Goal: Task Accomplishment & Management: Use online tool/utility

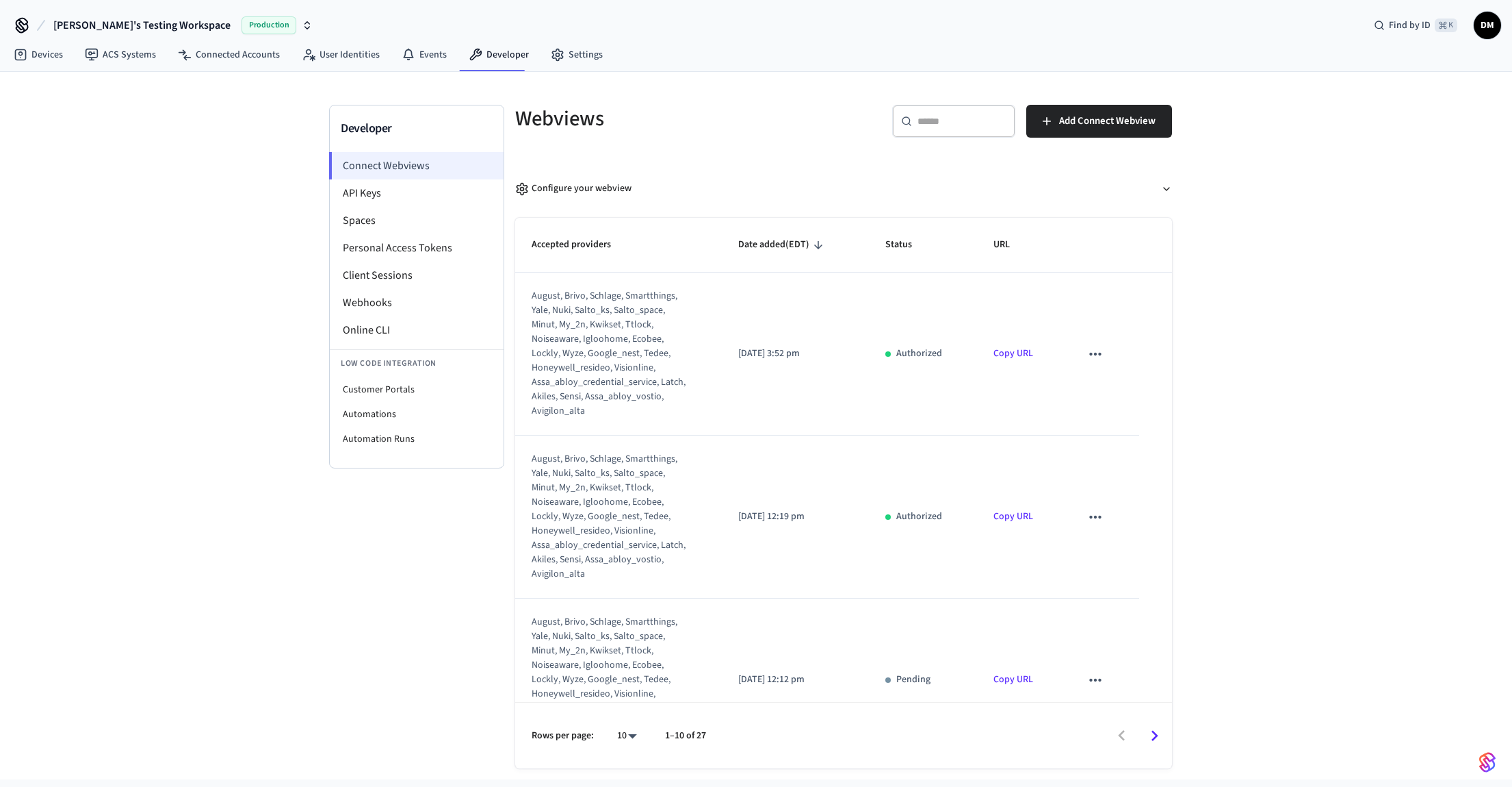
click at [394, 157] on li "Connect Webviews" at bounding box center [416, 166] width 174 height 28
click at [396, 303] on li "Webhooks" at bounding box center [416, 302] width 173 height 28
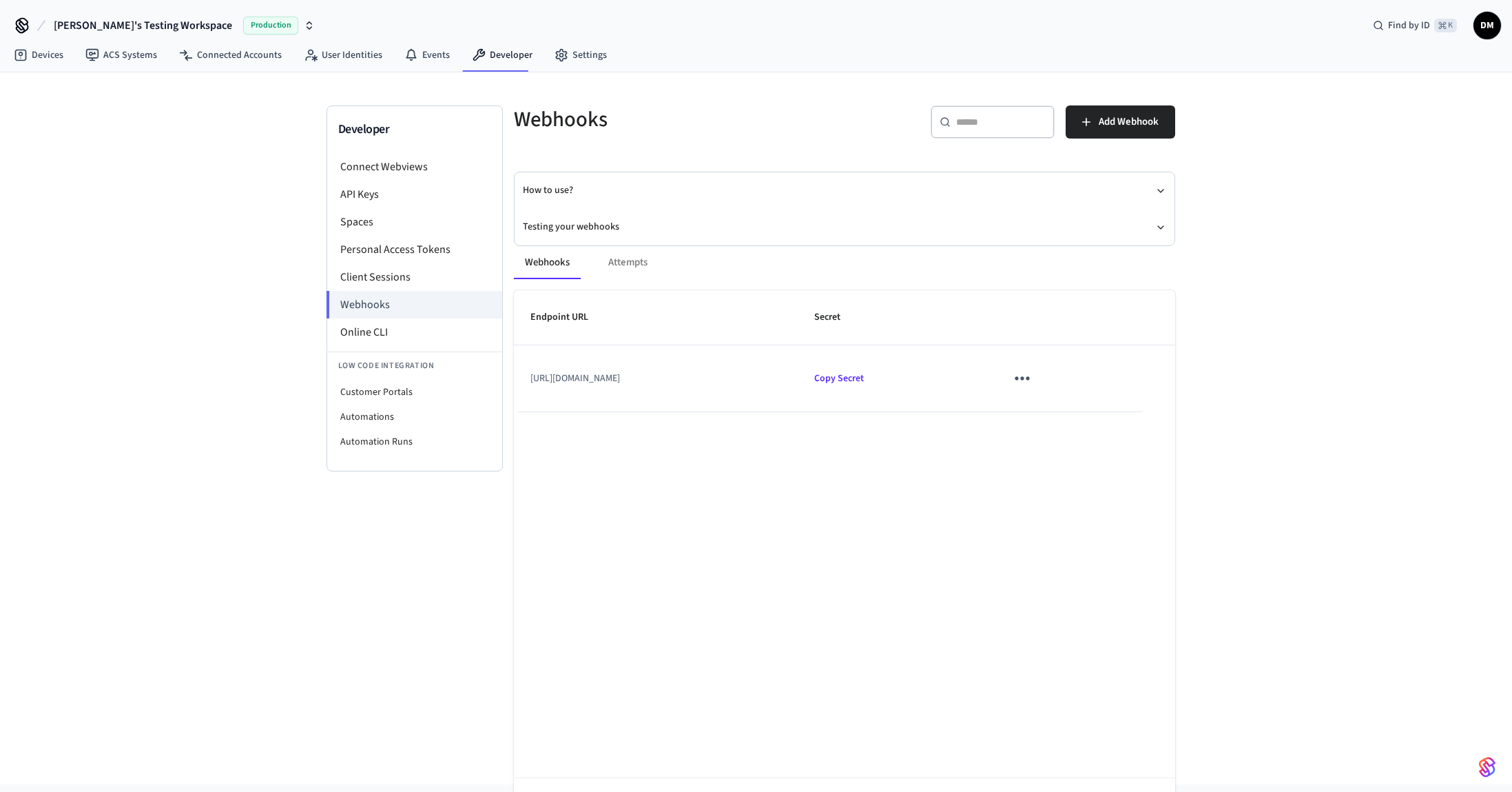
click at [1030, 379] on icon "sticky table" at bounding box center [1022, 379] width 14 height 4
click at [1126, 410] on li "Edit" at bounding box center [1113, 410] width 66 height 38
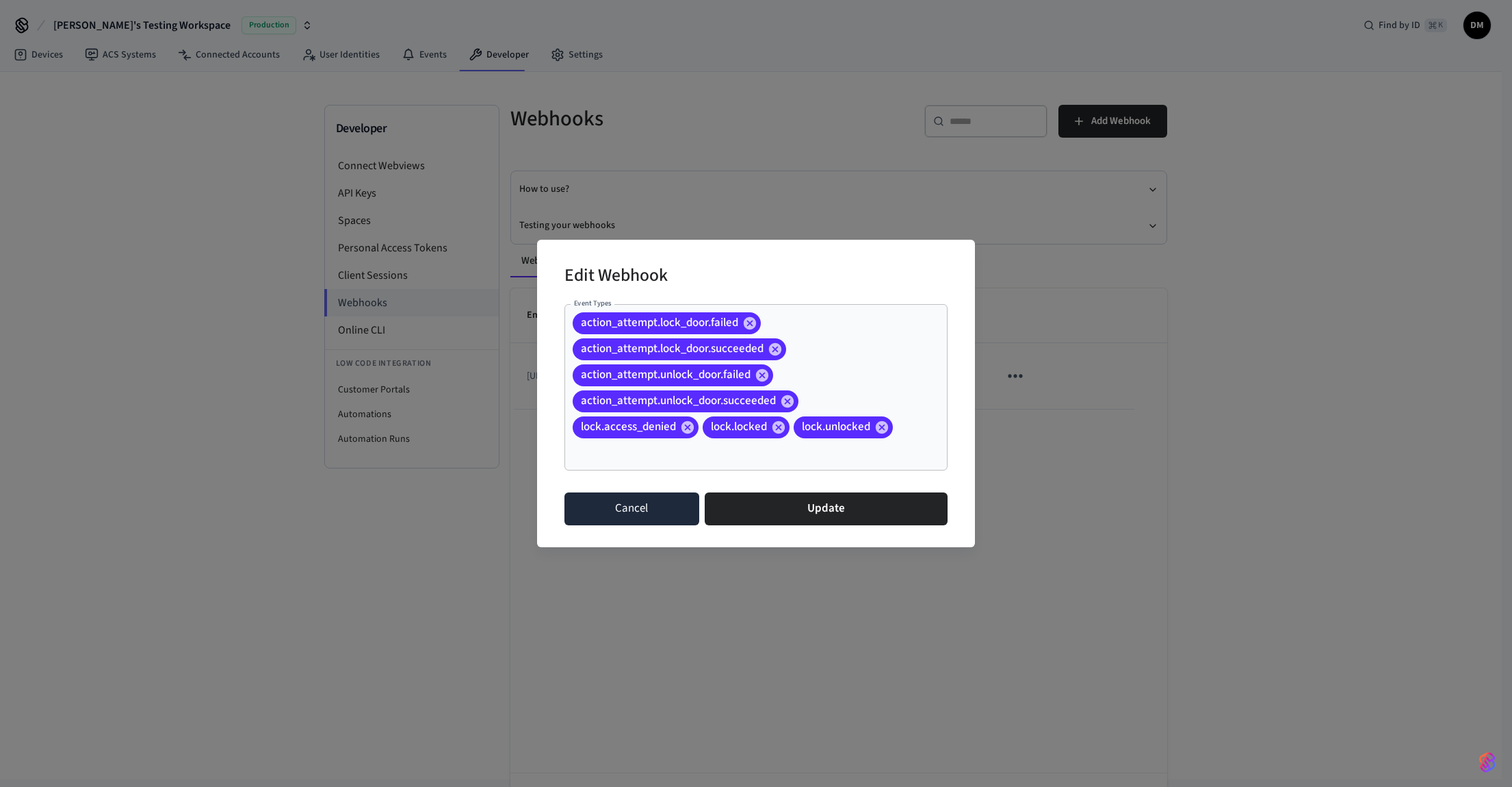
click at [653, 504] on button "Cancel" at bounding box center [631, 508] width 135 height 33
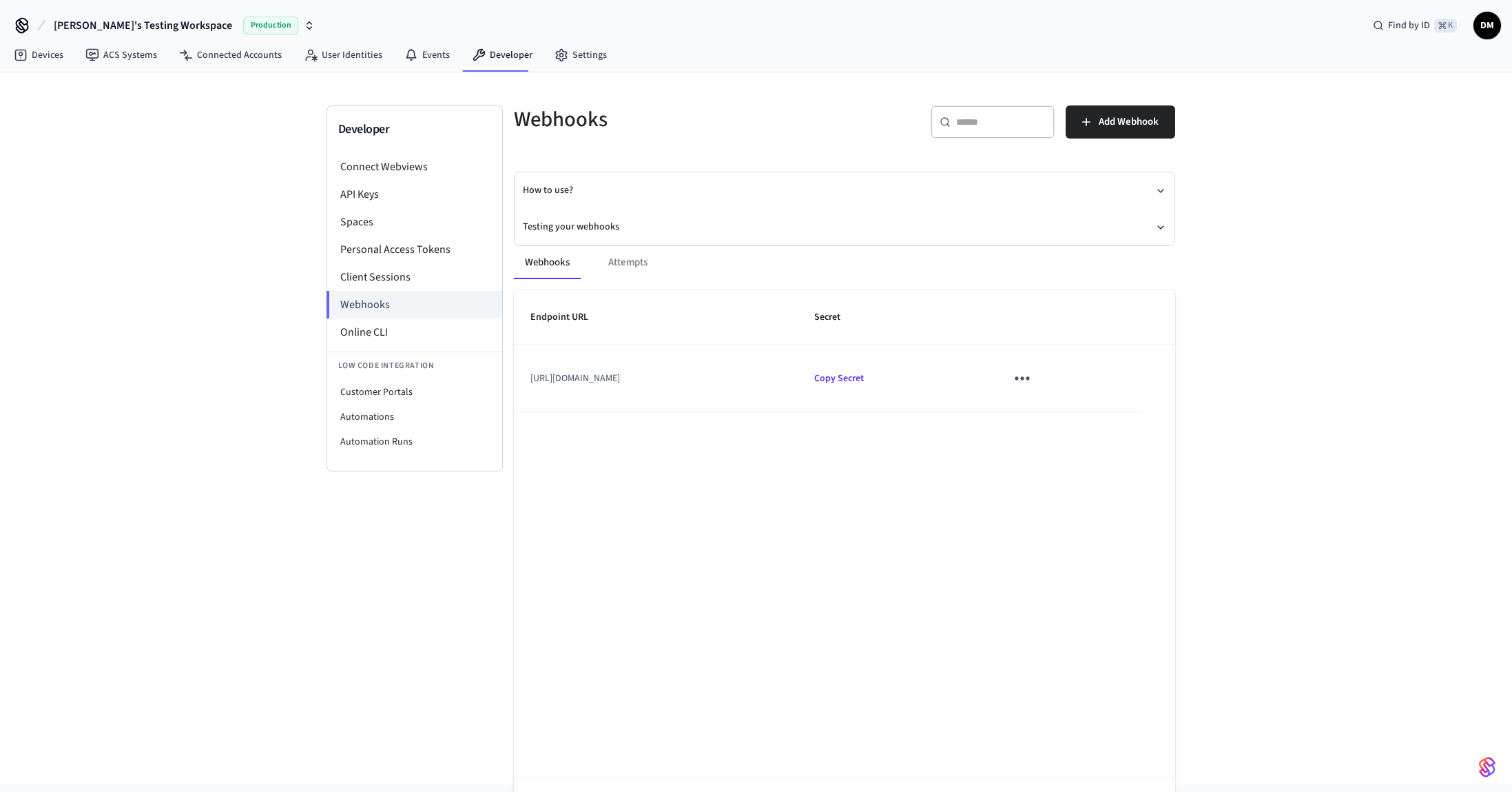
click at [775, 379] on td "[URL][DOMAIN_NAME]" at bounding box center [656, 378] width 284 height 67
click at [1125, 134] on button "Add Webhook" at bounding box center [1120, 122] width 110 height 33
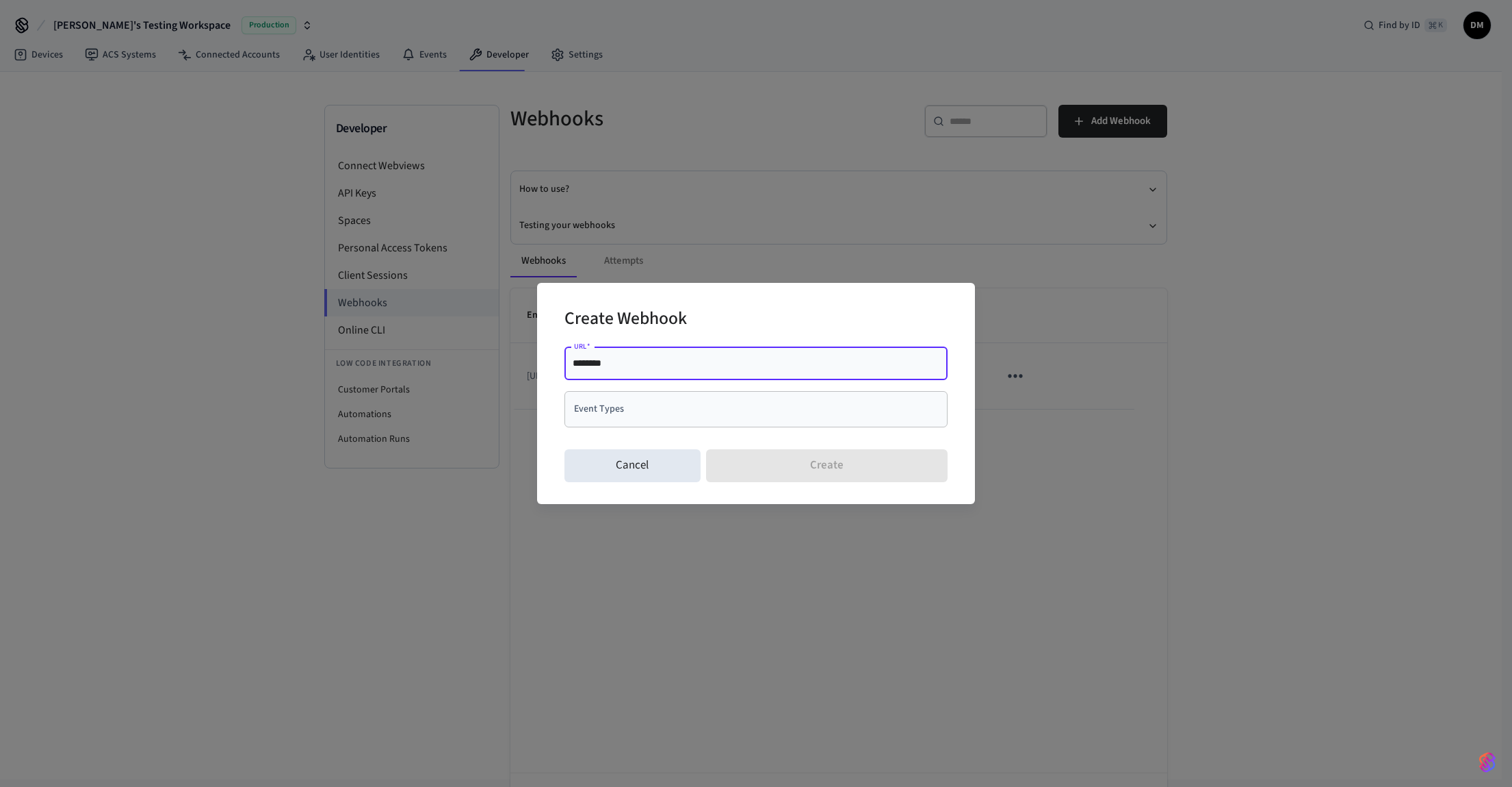
click at [780, 370] on div "******** URL   *" at bounding box center [756, 363] width 383 height 33
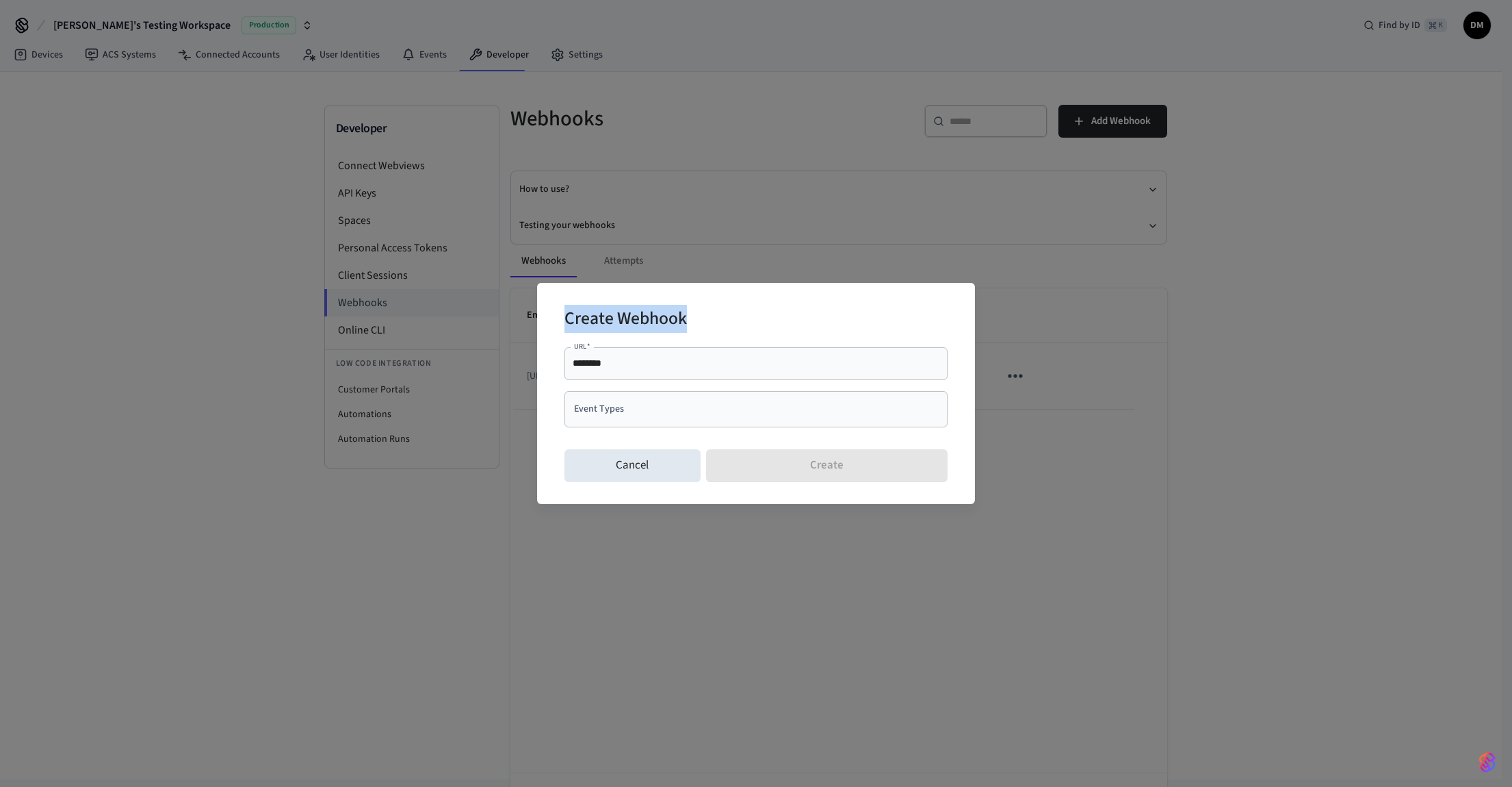
drag, startPoint x: 744, startPoint y: 311, endPoint x: 803, endPoint y: 296, distance: 60.9
click at [803, 296] on div "Create Webhook URL   * ******** URL   * Event Types Event Types Cancel Create" at bounding box center [756, 393] width 438 height 220
click at [665, 457] on button "Cancel" at bounding box center [632, 465] width 136 height 33
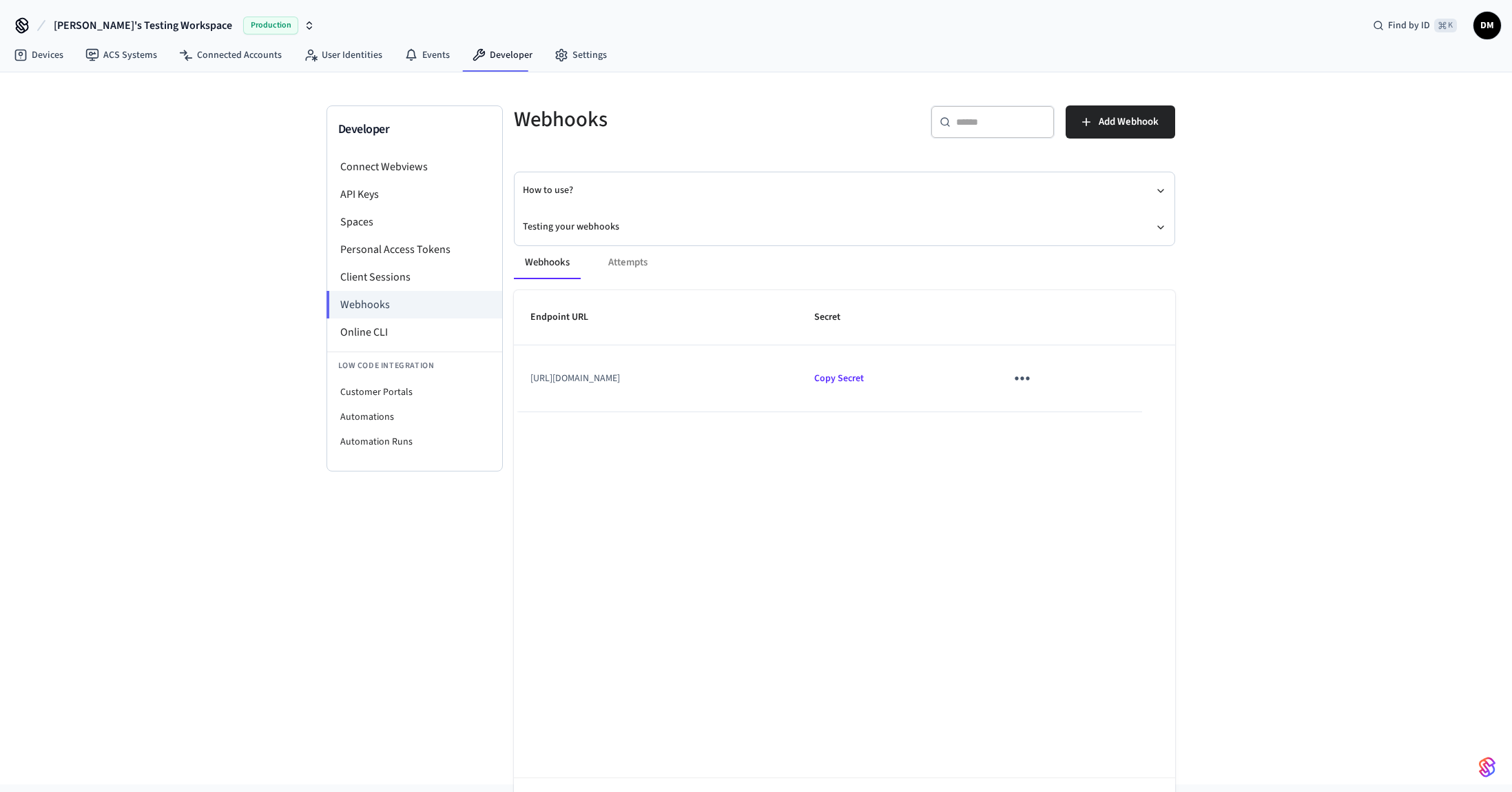
drag, startPoint x: 777, startPoint y: 379, endPoint x: 621, endPoint y: 360, distance: 157.2
click at [621, 360] on td "[URL][DOMAIN_NAME]" at bounding box center [656, 378] width 284 height 67
copy td "[URL][DOMAIN_NAME]"
click at [1087, 120] on icon "button" at bounding box center [1086, 122] width 14 height 14
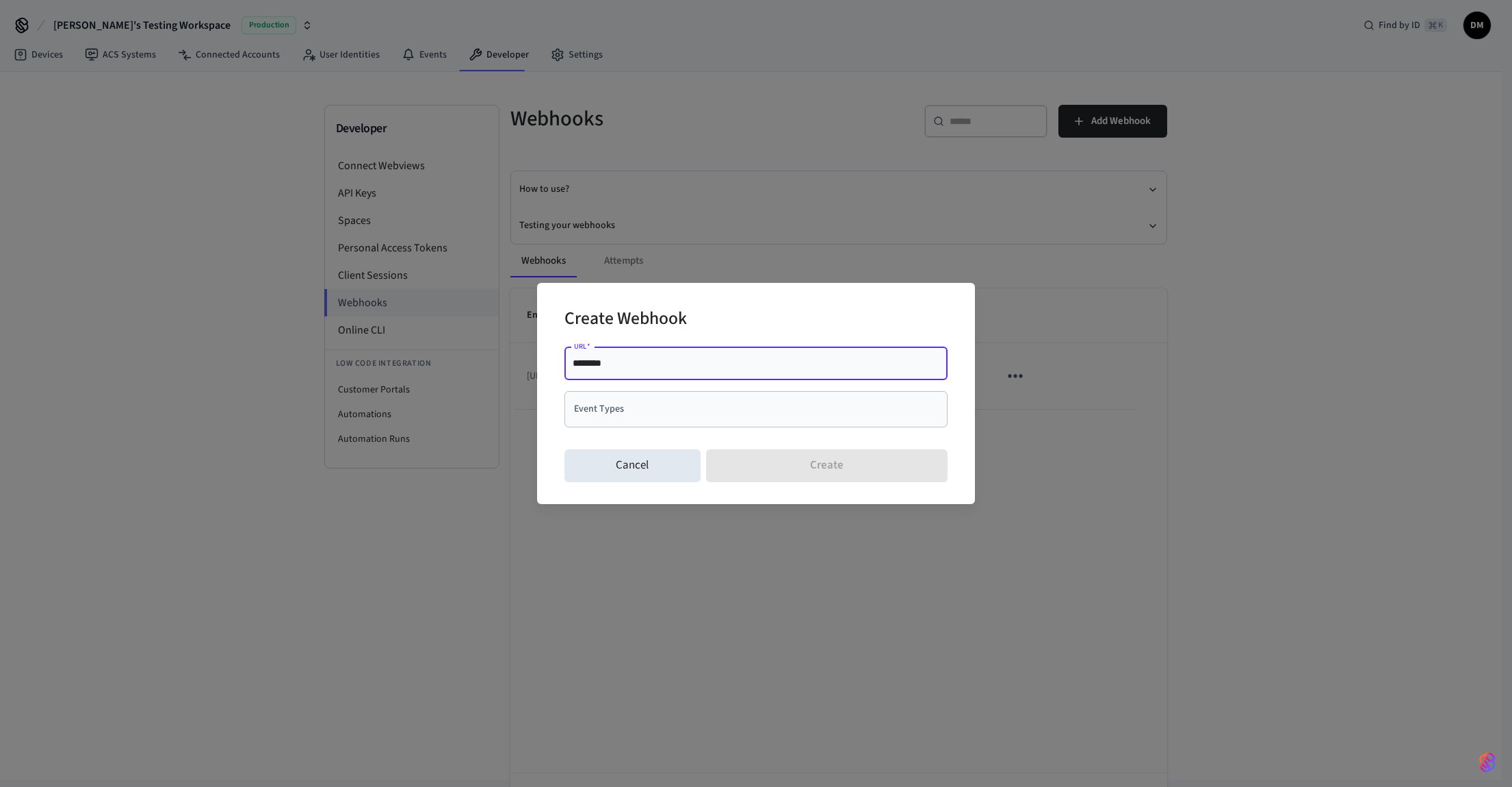
click at [716, 368] on input "********" at bounding box center [756, 362] width 367 height 13
click at [934, 365] on input "**********" at bounding box center [756, 362] width 367 height 13
paste input "**********"
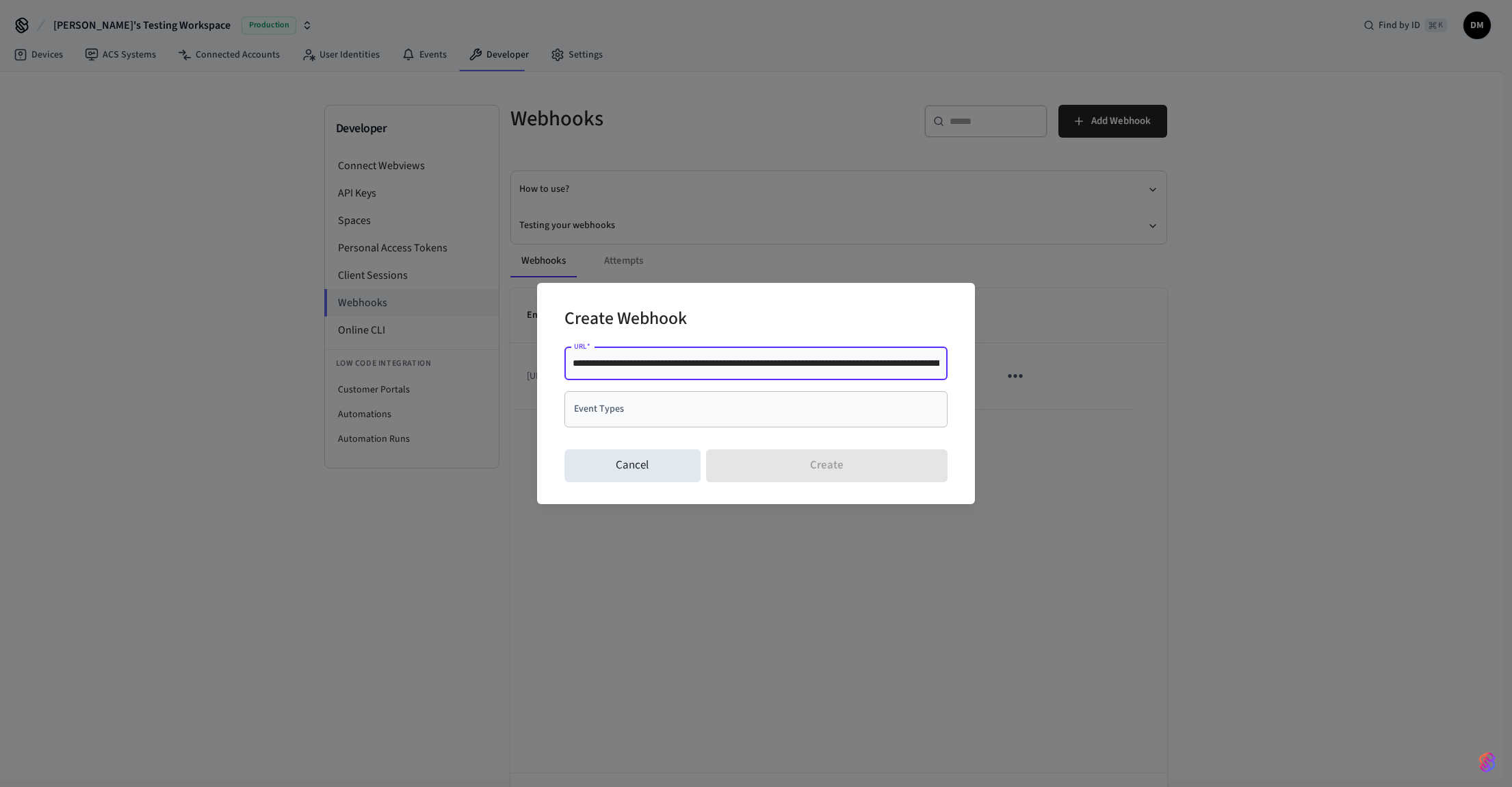
scroll to position [0, 133]
click at [741, 363] on input "**********" at bounding box center [756, 362] width 367 height 13
paste input "**********"
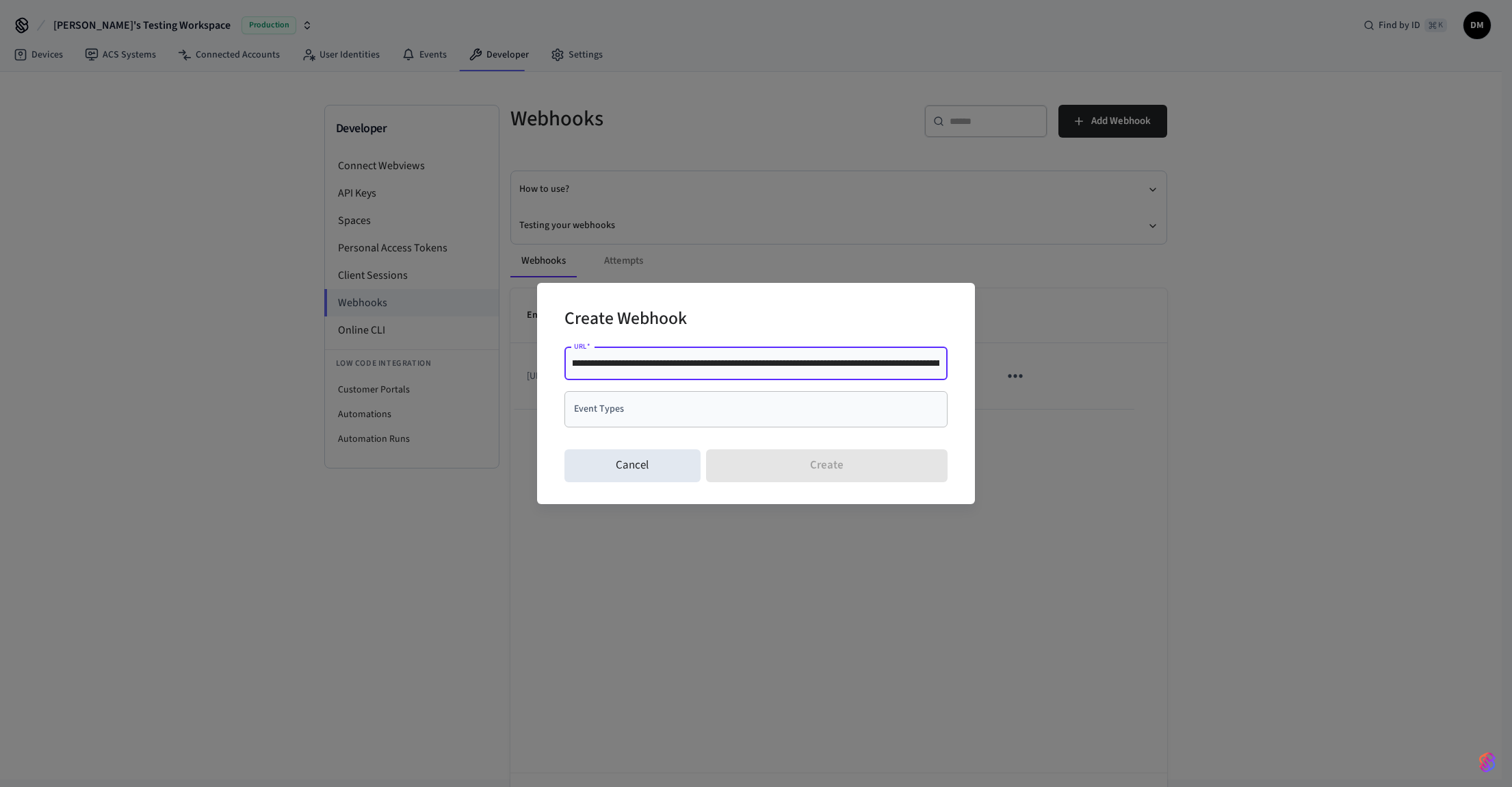
type input "**********"
click at [862, 415] on input "Event Types" at bounding box center [746, 408] width 351 height 24
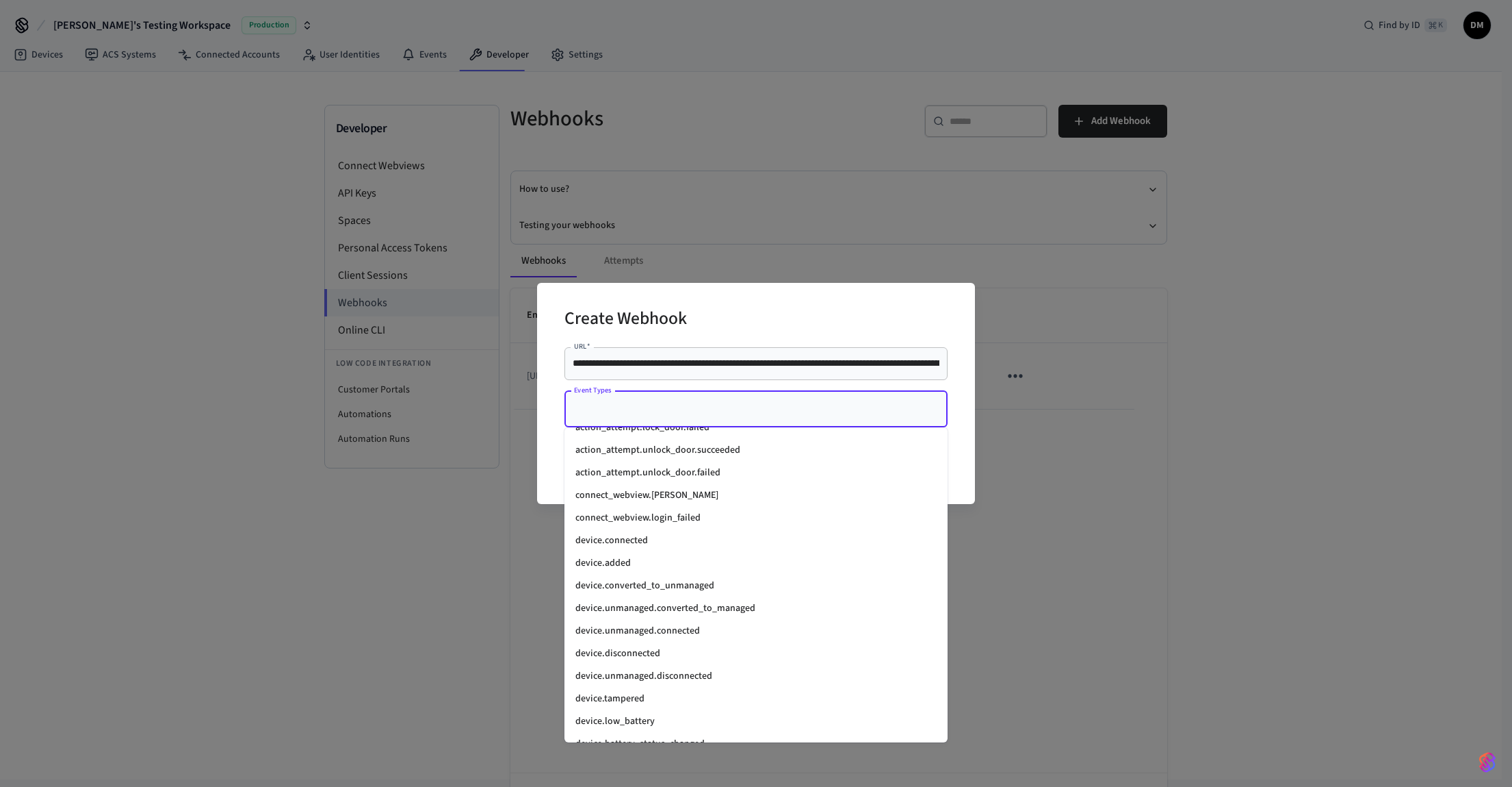
scroll to position [1011, 0]
click at [676, 564] on li "action_attempt.lock_door.succeeded" at bounding box center [756, 563] width 383 height 23
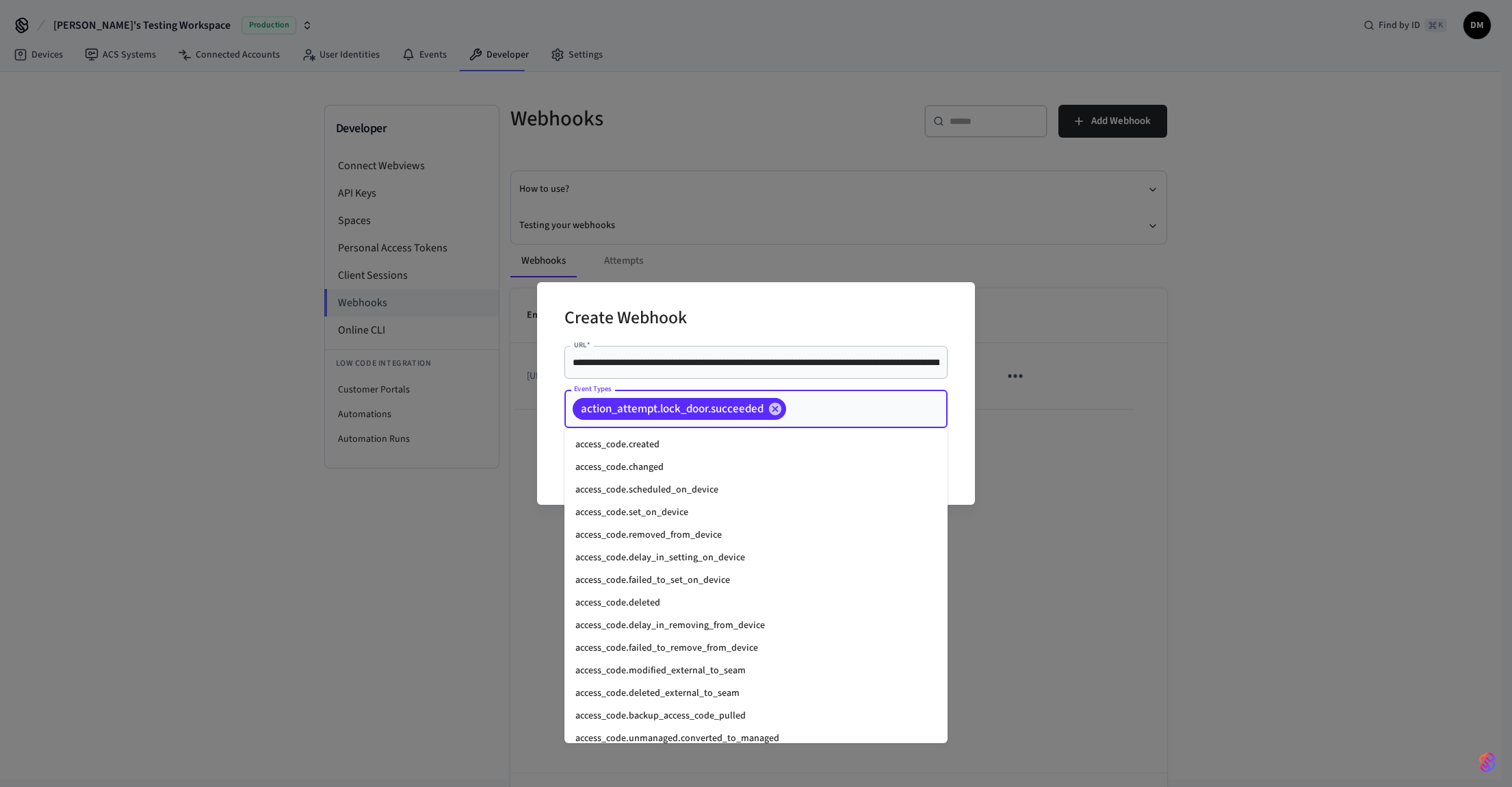
click at [837, 419] on input "Event Types" at bounding box center [846, 408] width 115 height 24
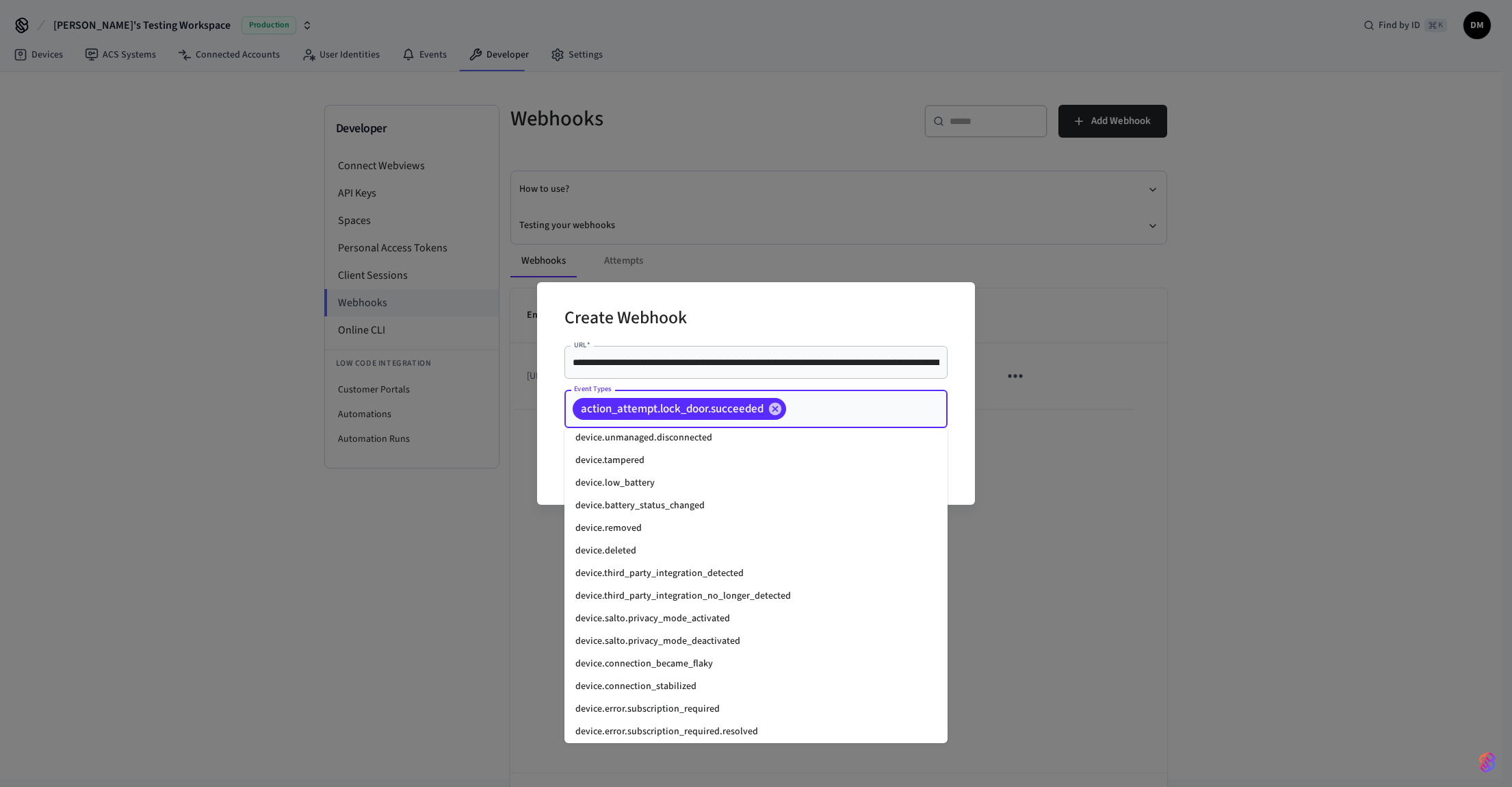
scroll to position [1084, 0]
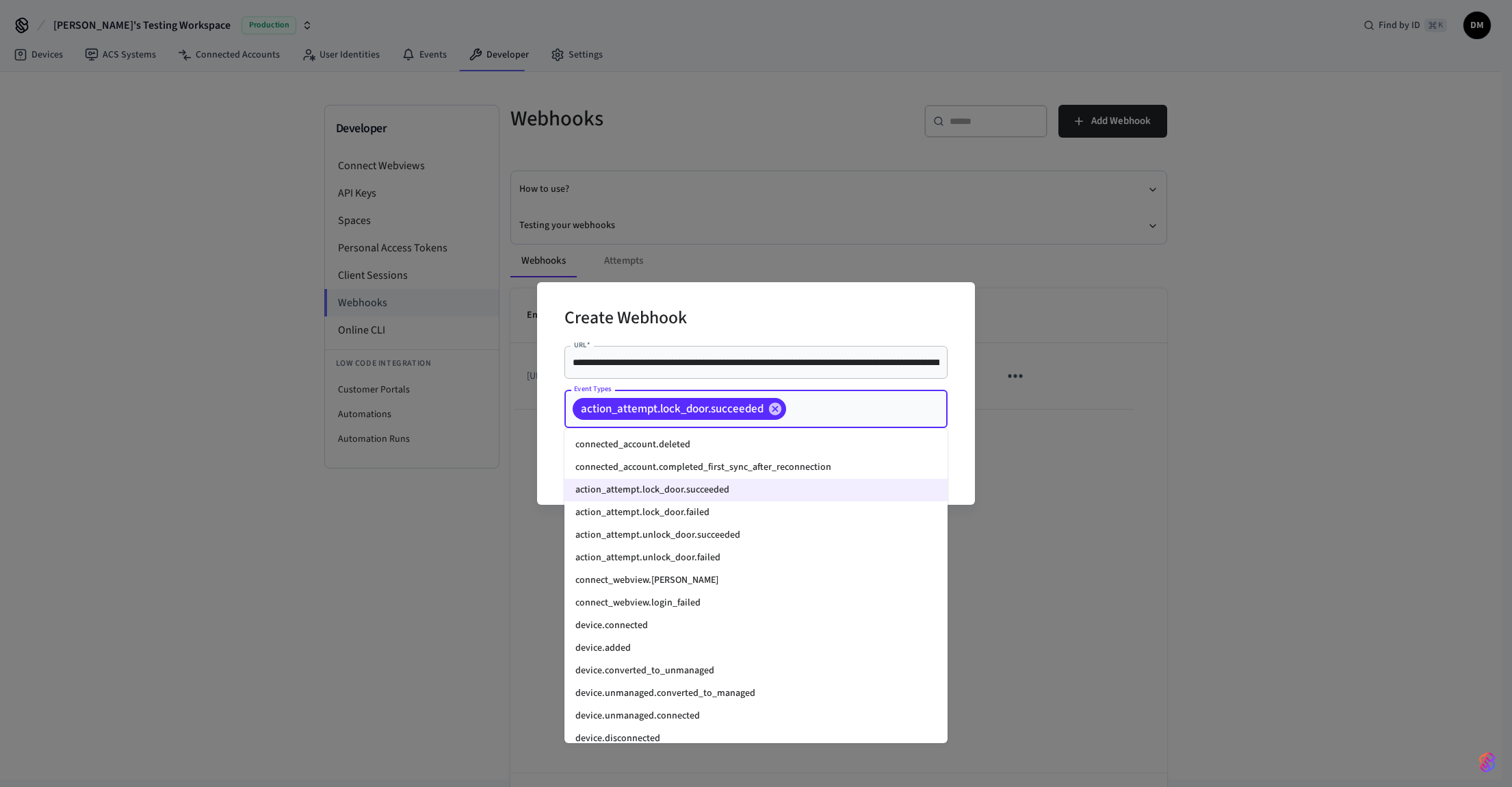
click at [698, 507] on li "action_attempt.lock_door.failed" at bounding box center [756, 513] width 383 height 23
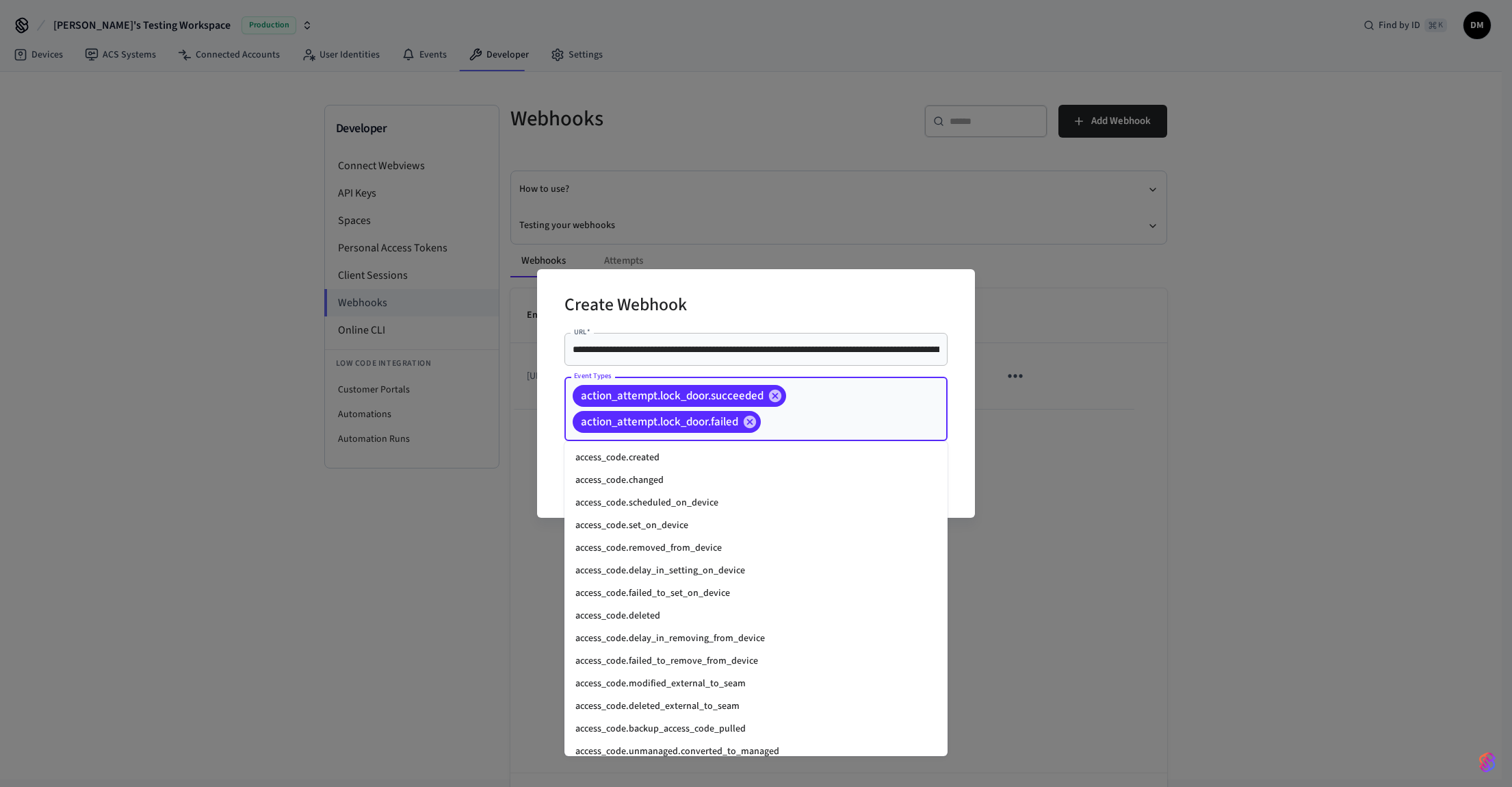
click at [814, 424] on input "Event Types" at bounding box center [833, 422] width 140 height 24
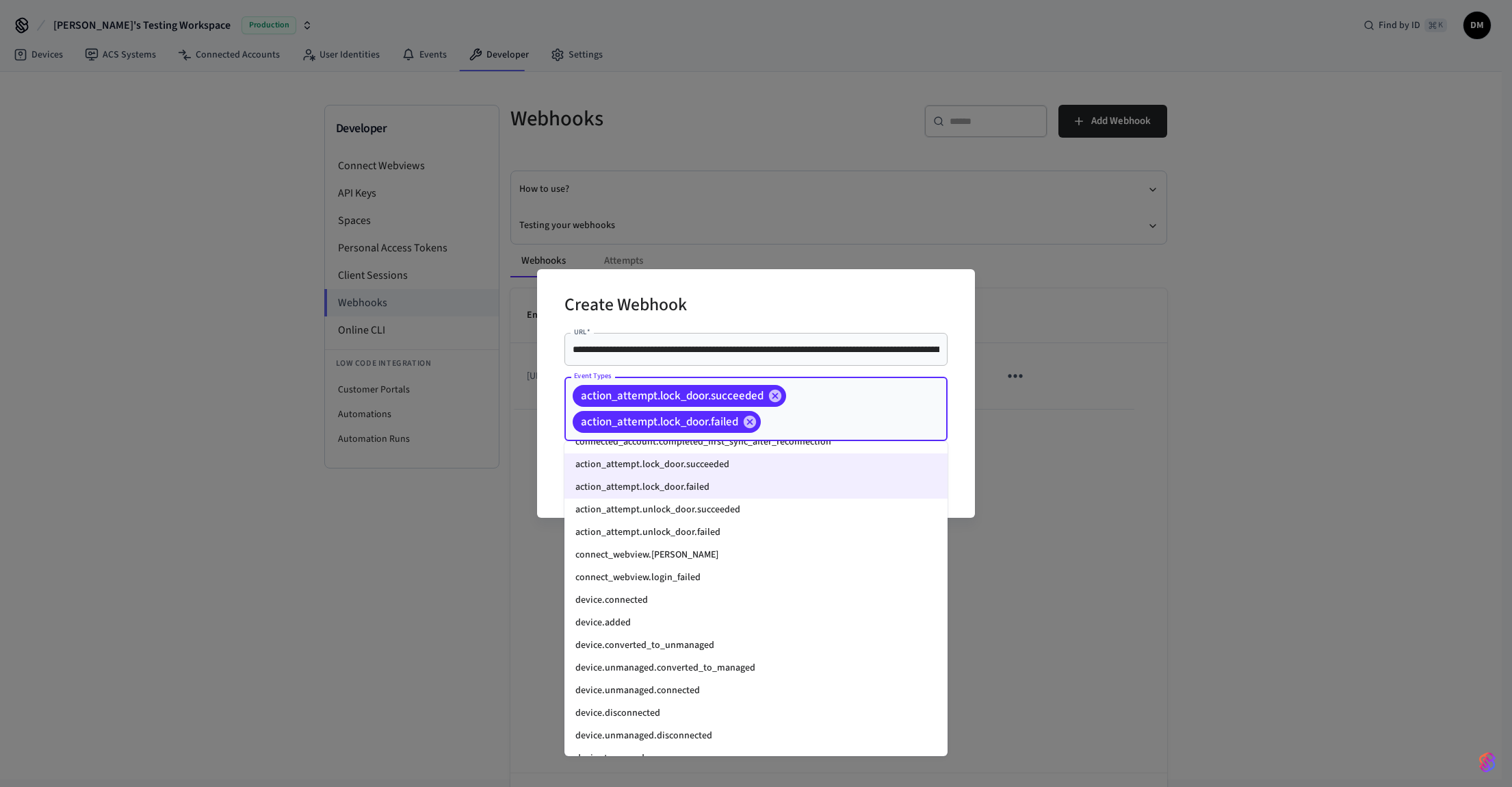
scroll to position [1117, 0]
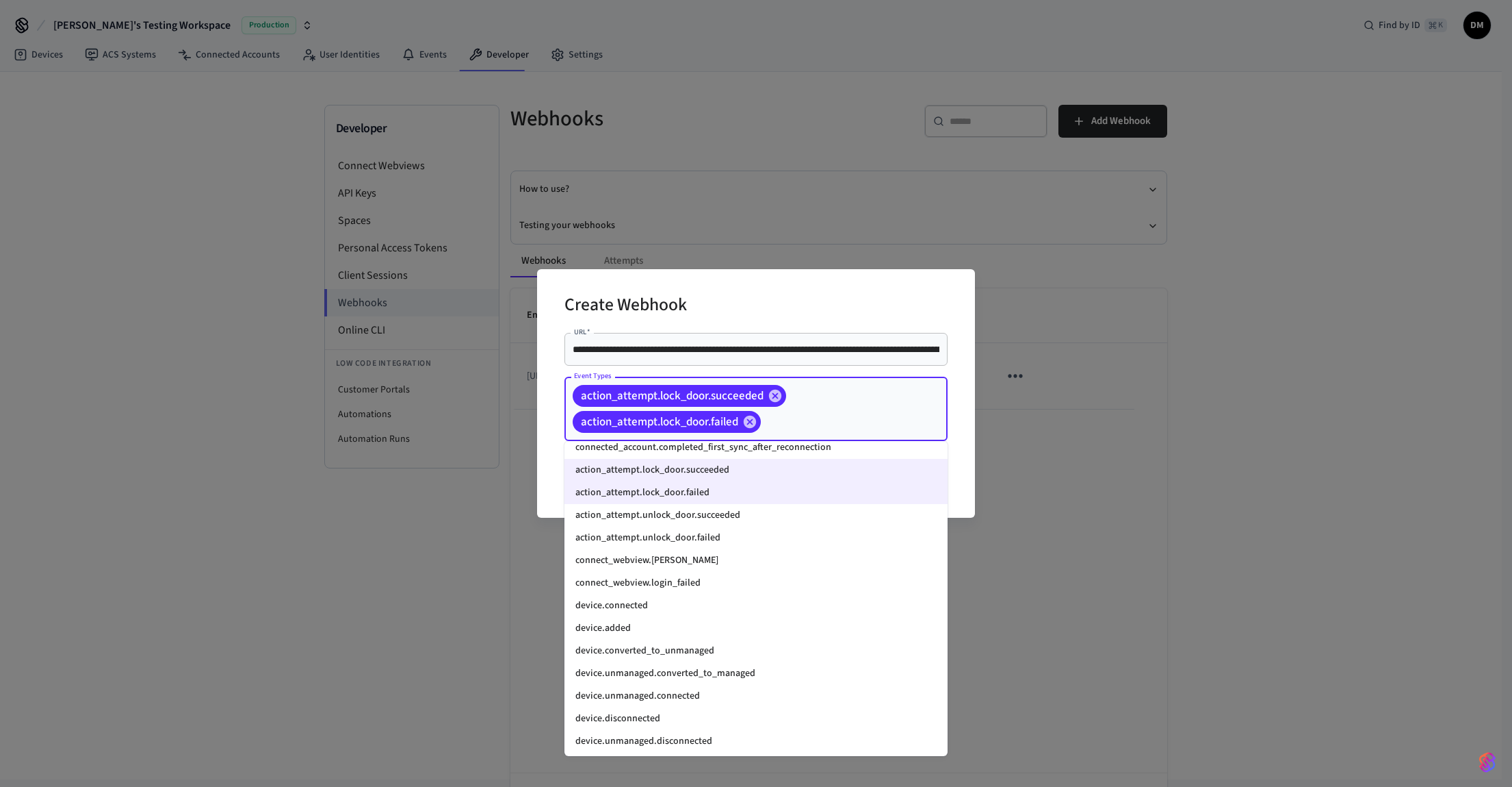
click at [734, 513] on li "action_attempt.unlock_door.succeeded" at bounding box center [756, 516] width 383 height 23
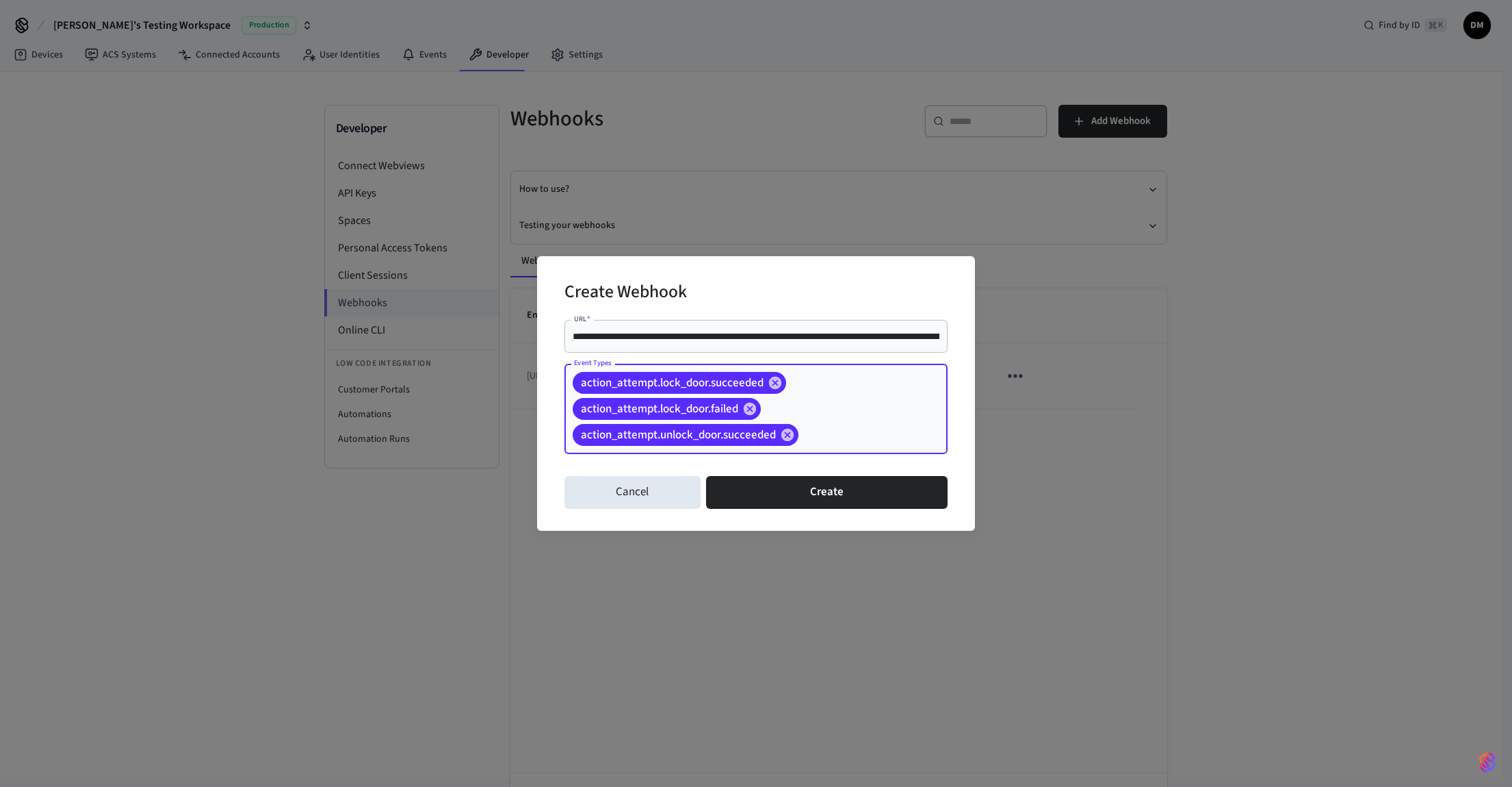
click at [830, 413] on div "action_attempt.lock_door.succeeded action_attempt.lock_door.failed action_attem…" at bounding box center [756, 408] width 383 height 90
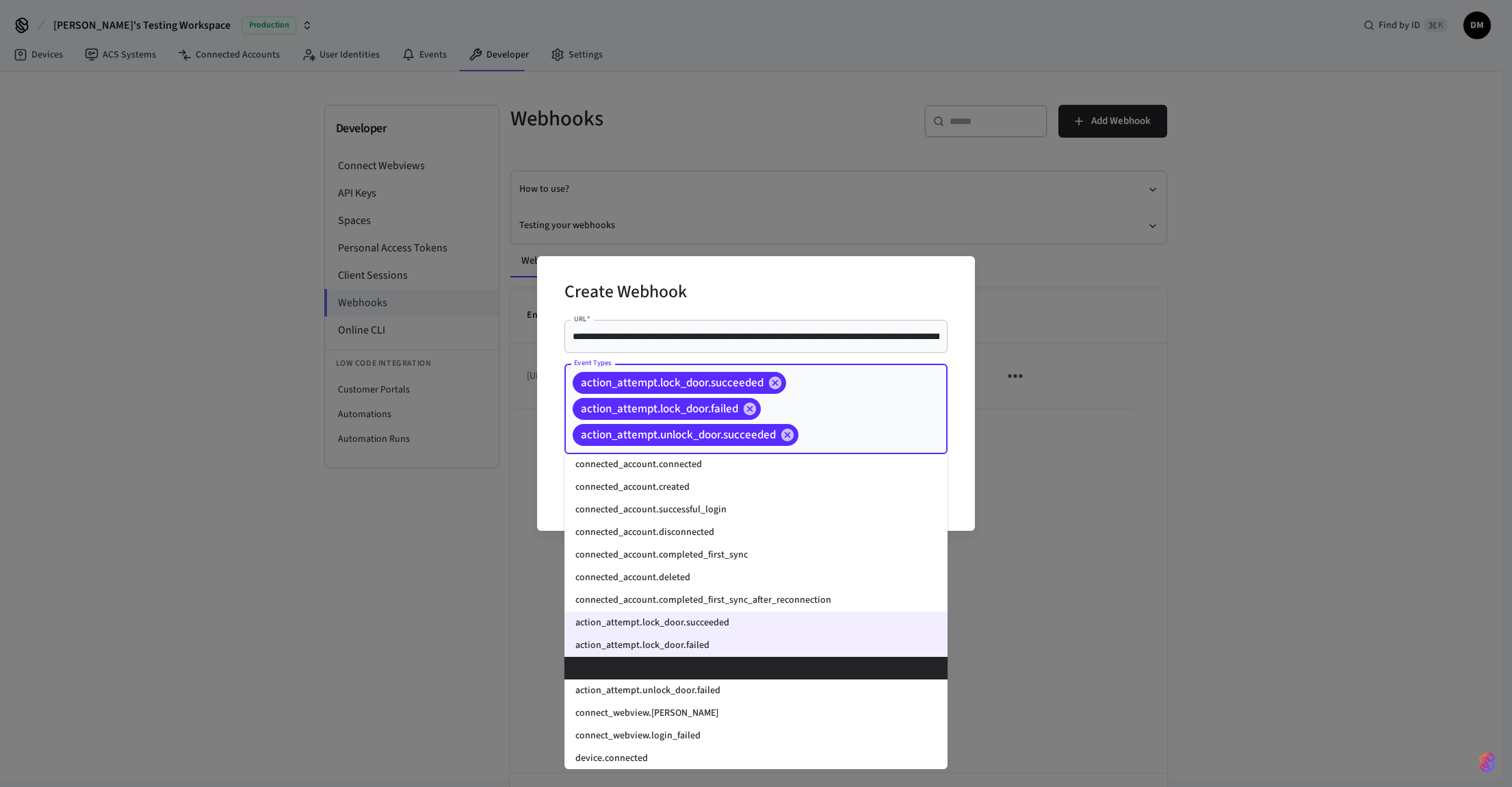
scroll to position [990, 0]
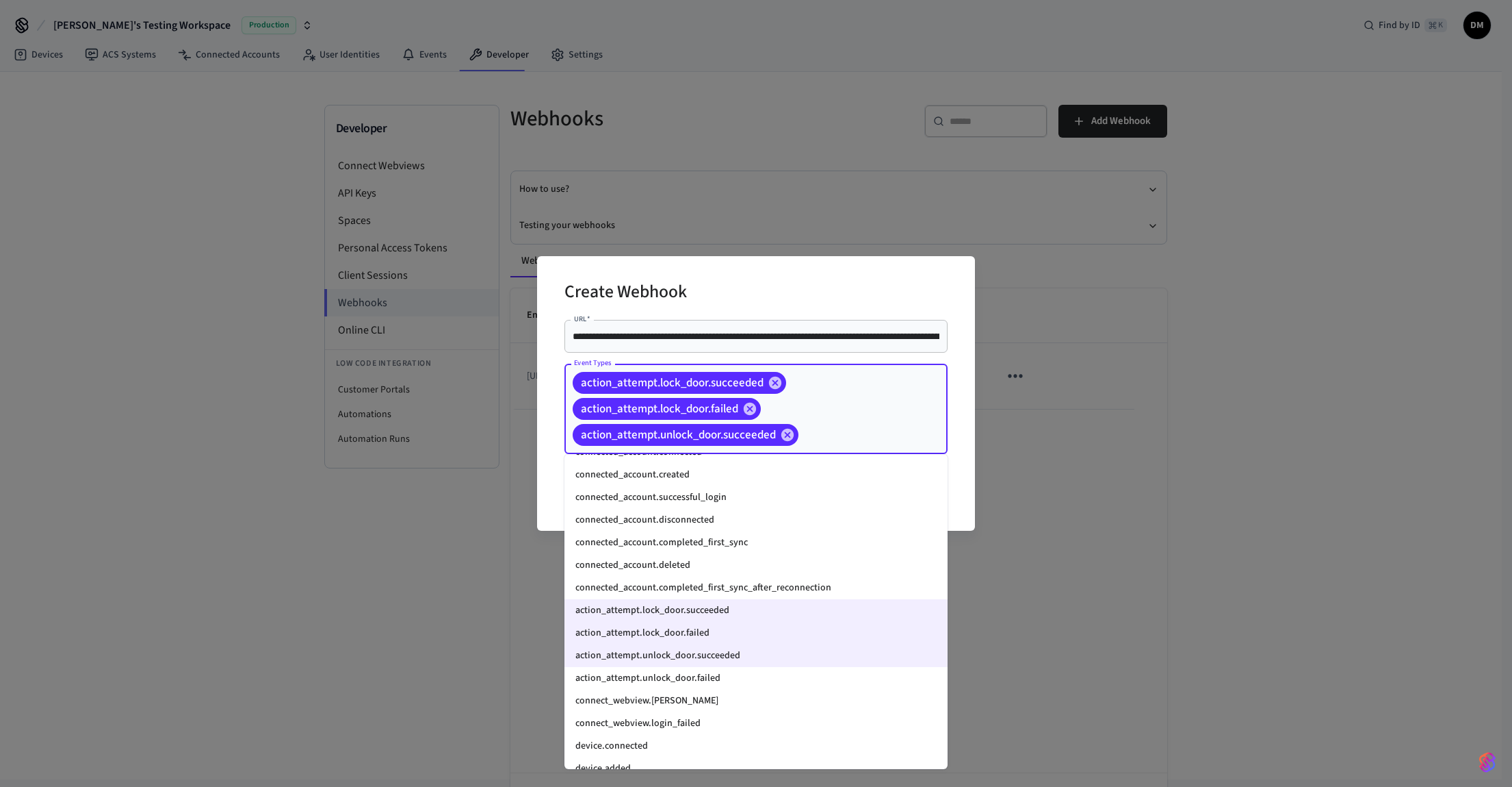
click at [688, 679] on li "action_attempt.unlock_door.failed" at bounding box center [756, 679] width 383 height 23
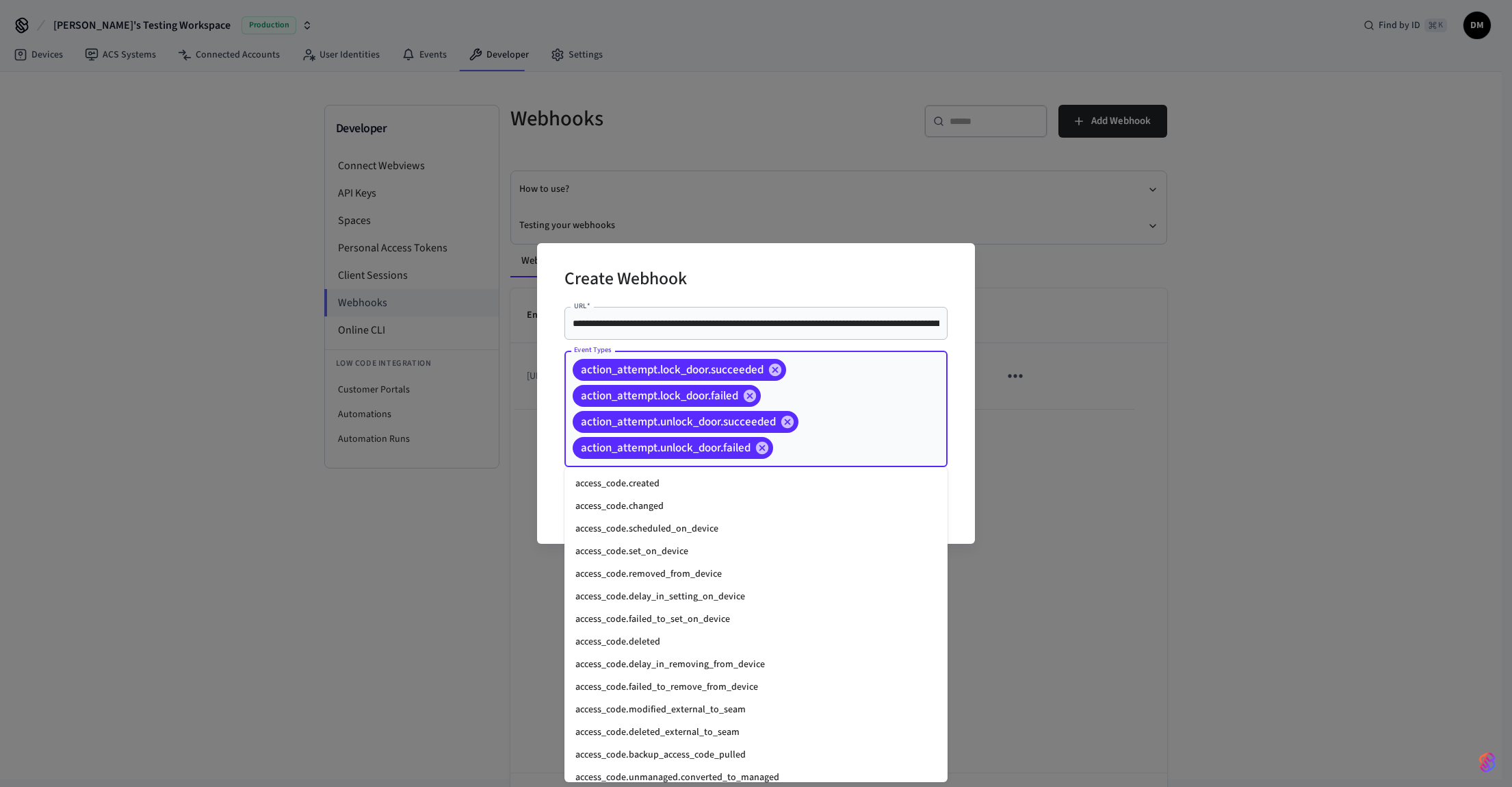
click at [838, 439] on input "Event Types" at bounding box center [839, 448] width 128 height 24
click at [716, 631] on li "lock.locked" at bounding box center [756, 625] width 383 height 23
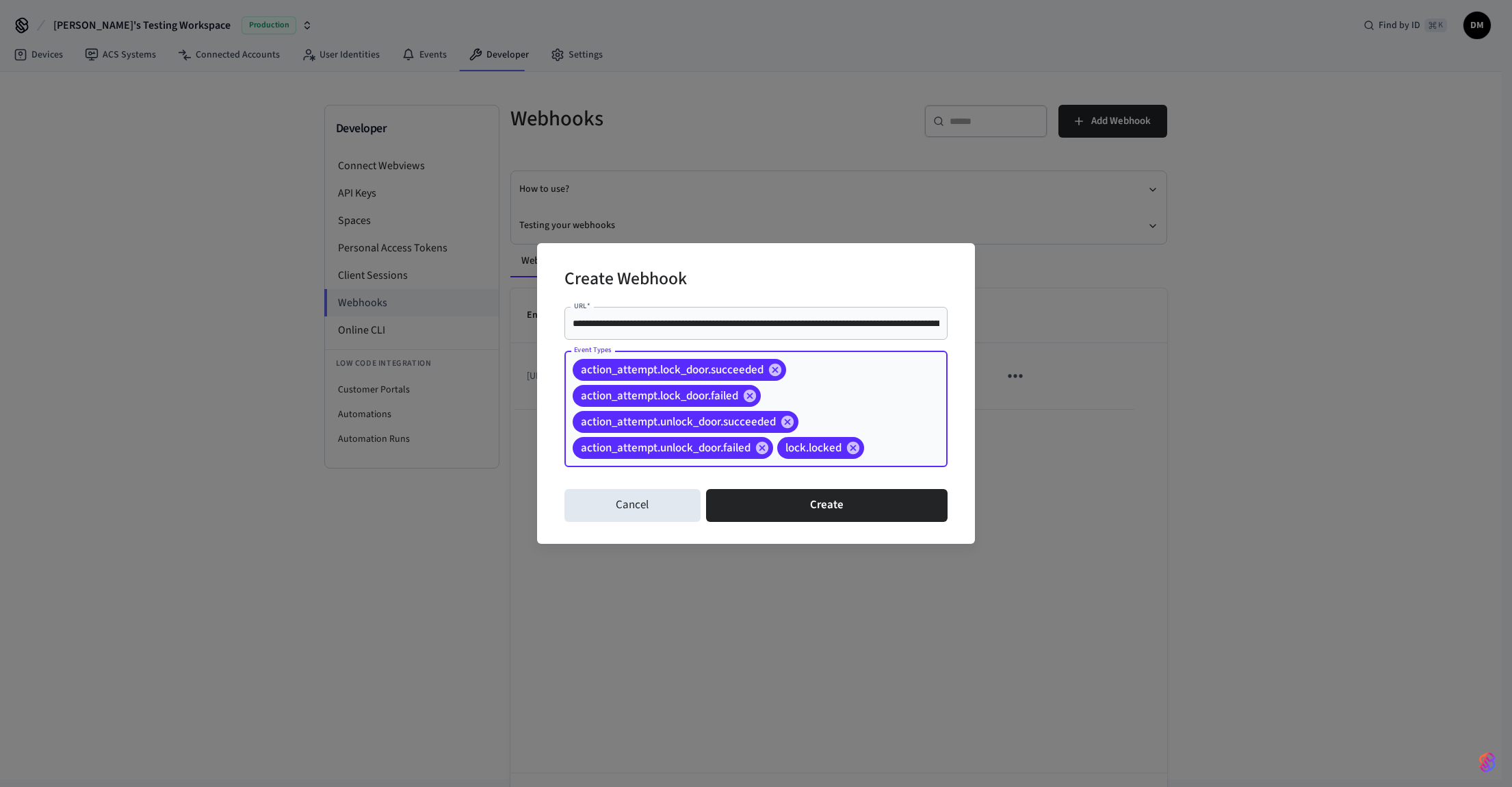
click at [896, 433] on div "action_attempt.lock_door.succeeded action_attempt.lock_door.failed action_attem…" at bounding box center [756, 408] width 383 height 116
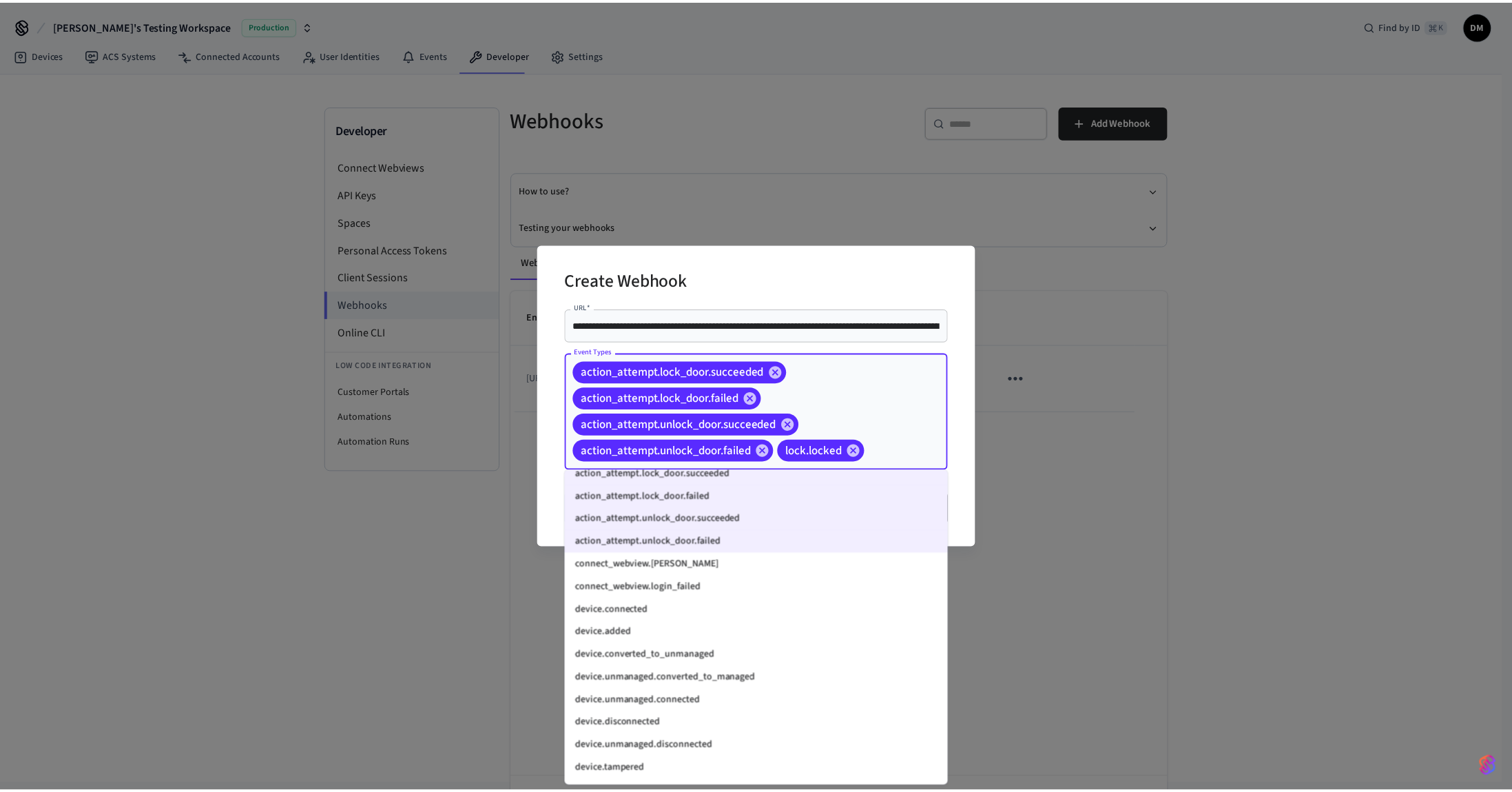
scroll to position [1595, 0]
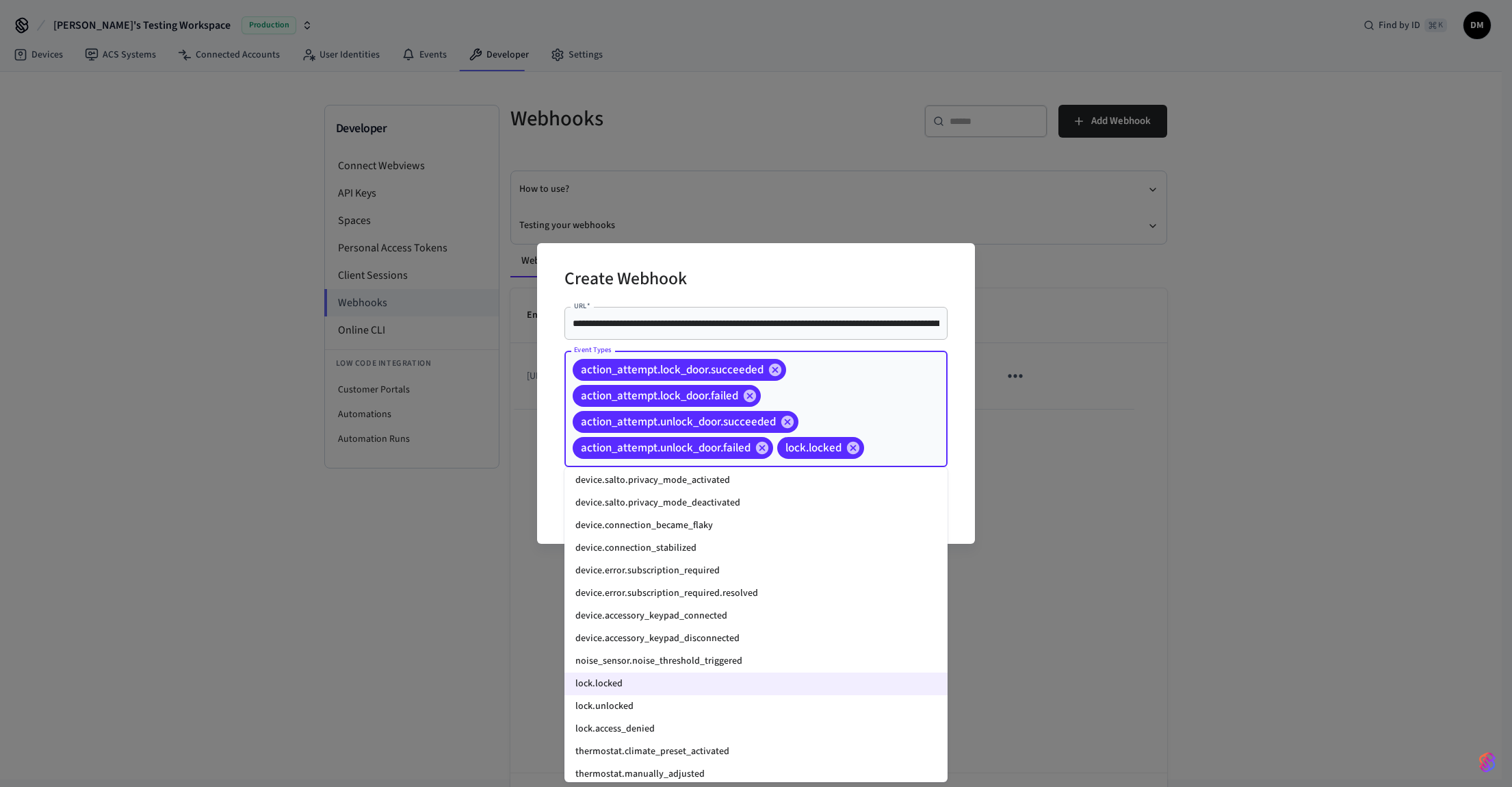
click at [688, 702] on li "lock.unlocked" at bounding box center [756, 706] width 383 height 23
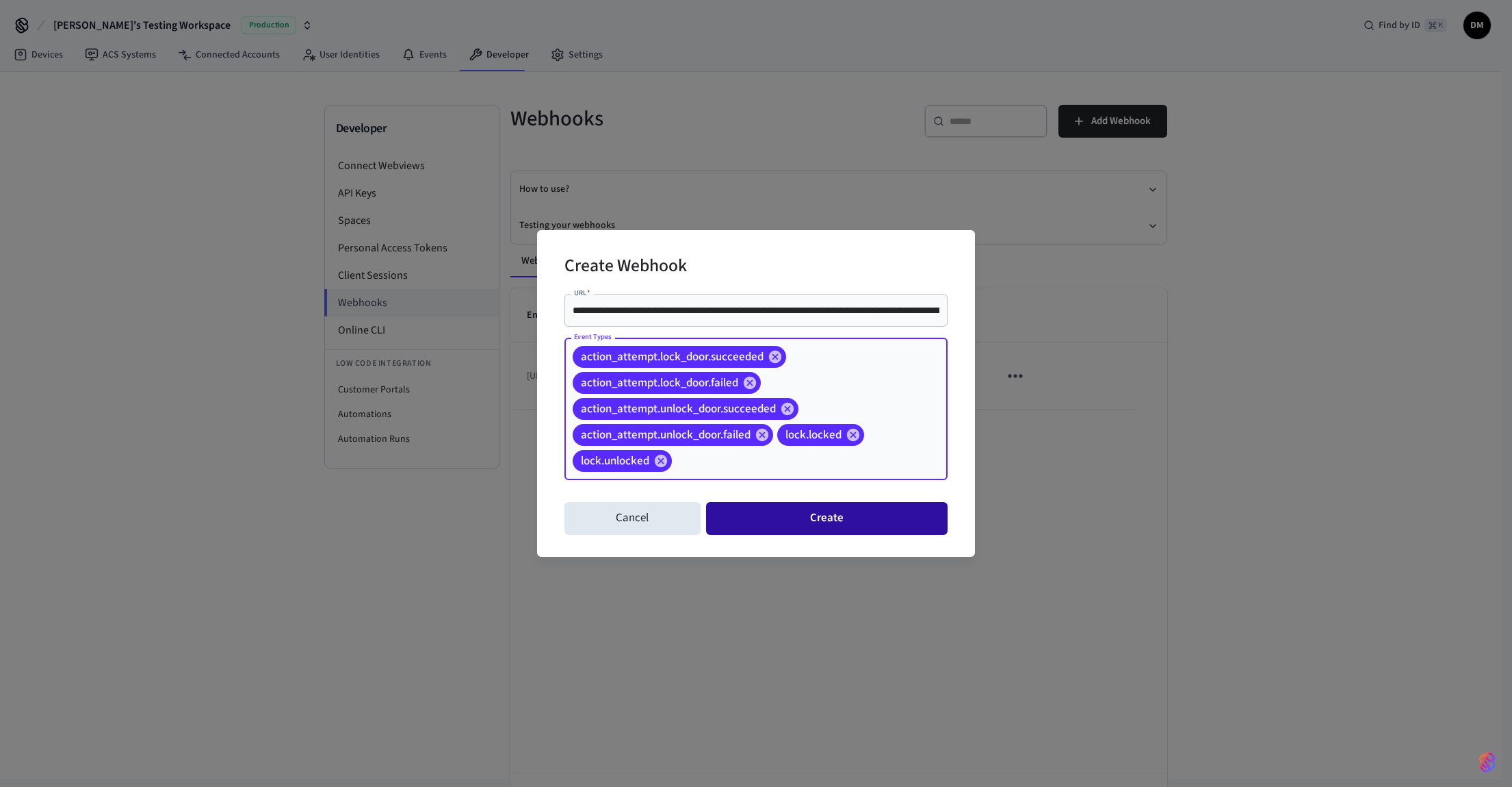
click at [827, 519] on button "Create" at bounding box center [827, 518] width 241 height 33
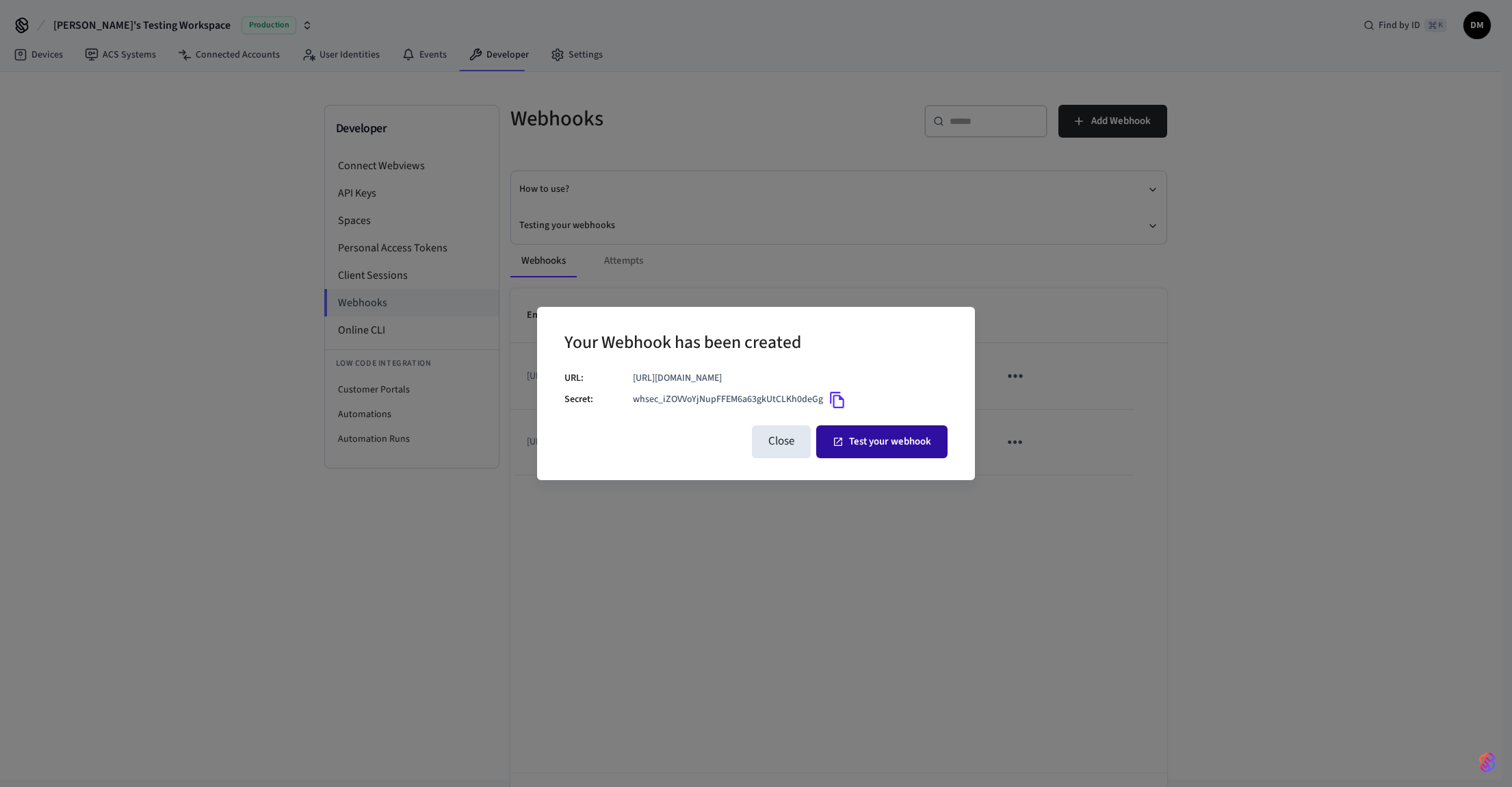
click at [861, 457] on button "Test your webhook" at bounding box center [882, 441] width 131 height 33
click at [761, 458] on button "Close" at bounding box center [781, 441] width 58 height 33
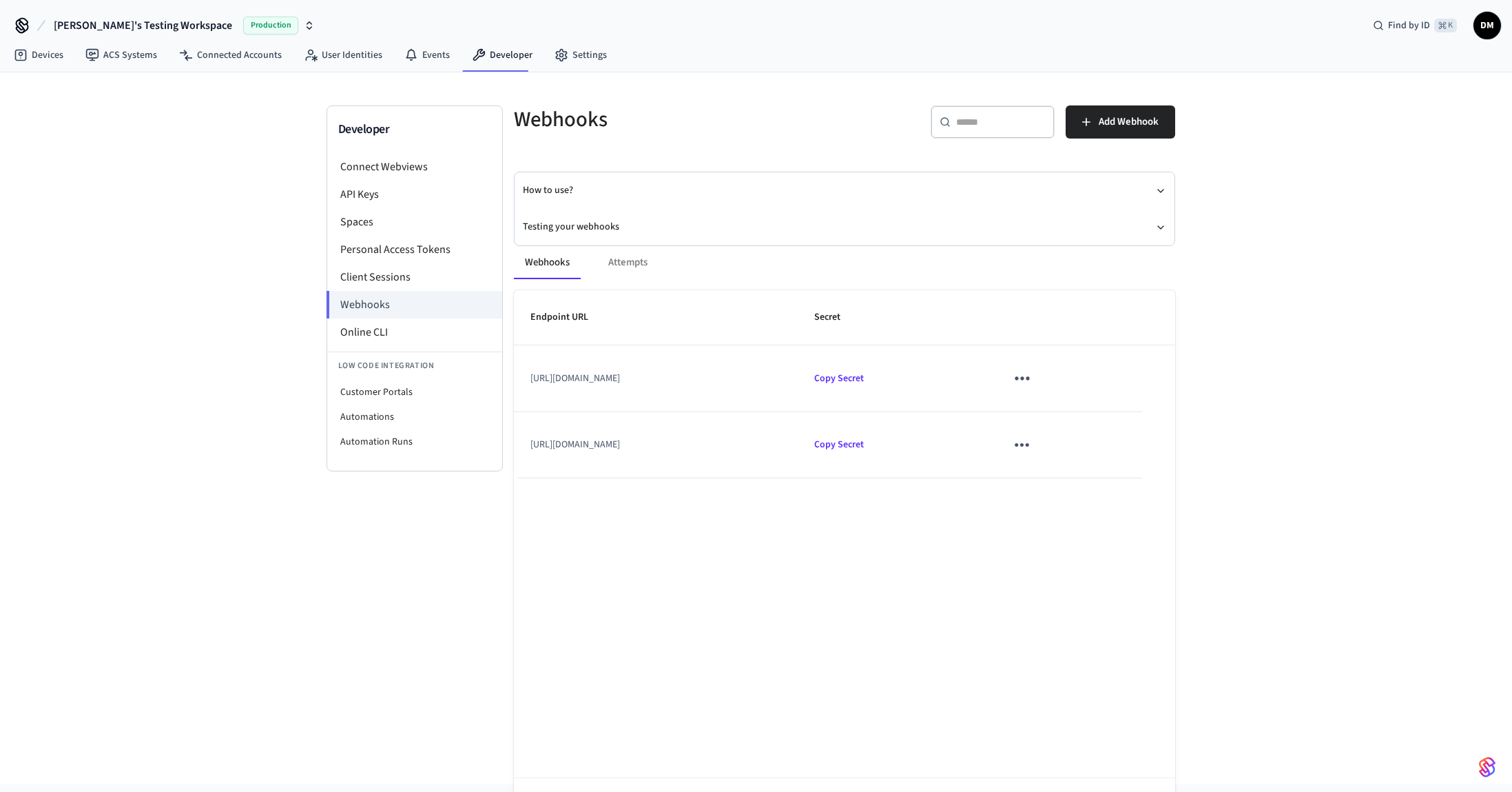
click at [1032, 447] on icon "sticky table" at bounding box center [1021, 445] width 21 height 21
click at [1152, 514] on li "Delete" at bounding box center [1142, 522] width 66 height 37
